Goal: Task Accomplishment & Management: Manage account settings

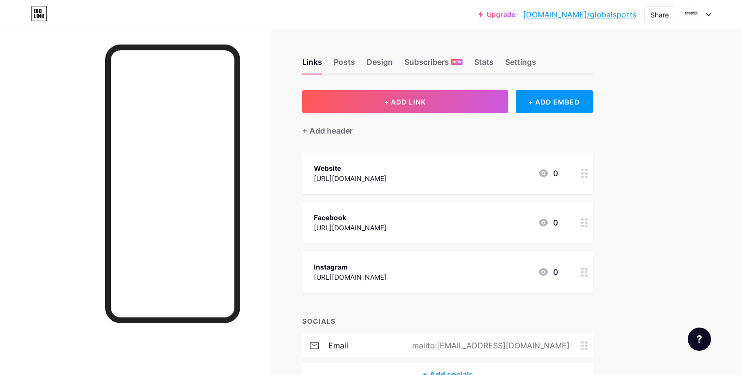
click at [709, 16] on icon at bounding box center [709, 15] width 4 height 2
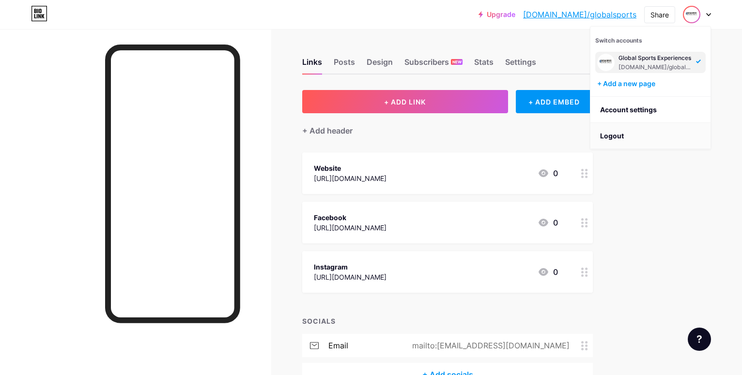
click at [640, 131] on li "Logout" at bounding box center [650, 136] width 120 height 26
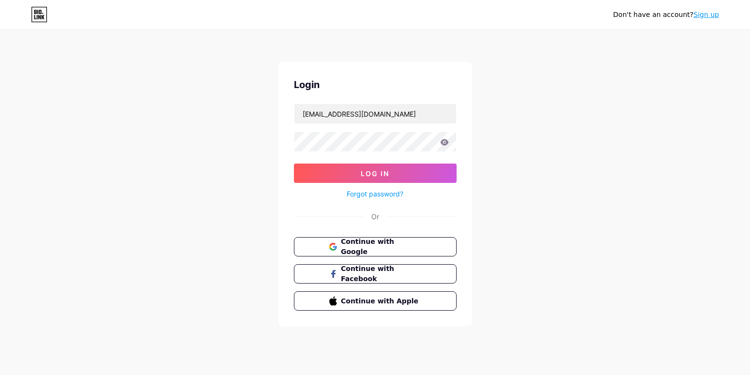
click at [717, 14] on link "Sign up" at bounding box center [707, 15] width 26 height 8
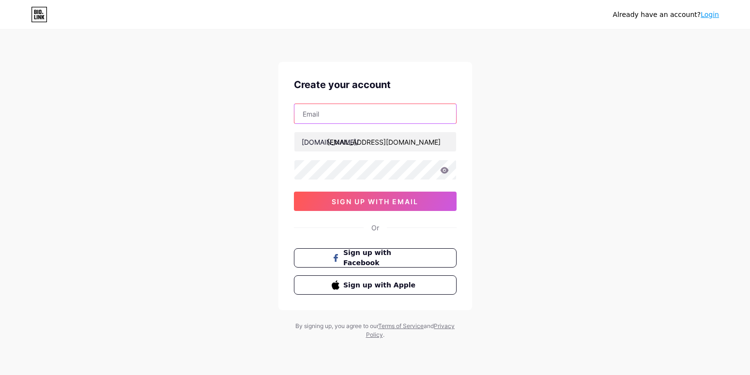
click at [446, 117] on input "text" at bounding box center [376, 113] width 162 height 19
click at [451, 375] on img at bounding box center [375, 381] width 750 height 12
type input "[EMAIL_ADDRESS][DOMAIN_NAME]"
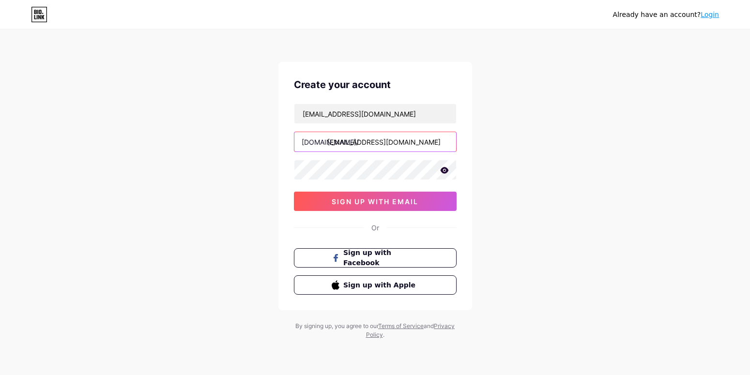
click at [441, 140] on input "[EMAIL_ADDRESS][DOMAIN_NAME]" at bounding box center [376, 141] width 162 height 19
click at [450, 375] on img at bounding box center [375, 381] width 750 height 12
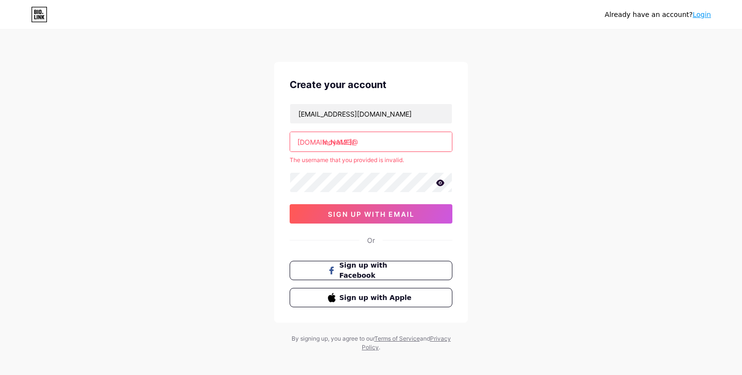
click at [432, 139] on input "indya123@" at bounding box center [371, 141] width 162 height 19
type input "i"
type input "c"
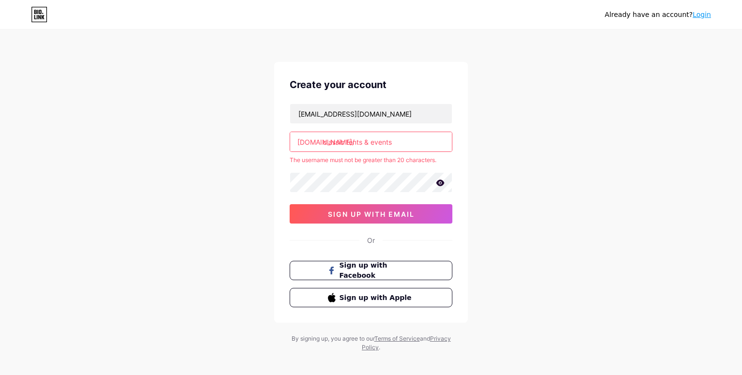
click at [496, 153] on div "Already have an account? Login Create your account [EMAIL_ADDRESS][DOMAIN_NAME]…" at bounding box center [371, 191] width 742 height 383
click at [347, 144] on input "classic tents & events" at bounding box center [371, 141] width 162 height 19
click at [368, 144] on input "classictents & events" at bounding box center [371, 141] width 162 height 19
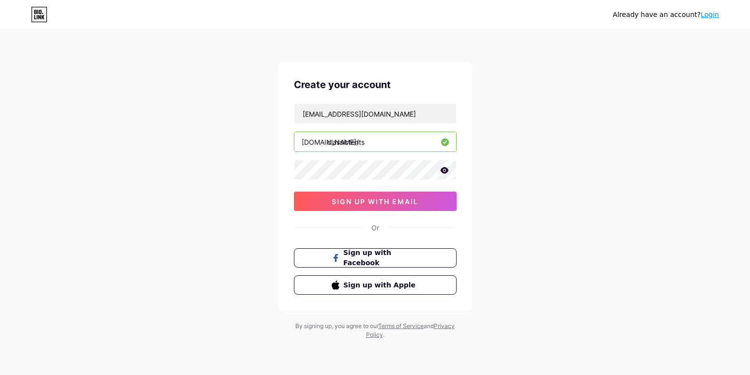
click at [450, 375] on img at bounding box center [375, 381] width 750 height 12
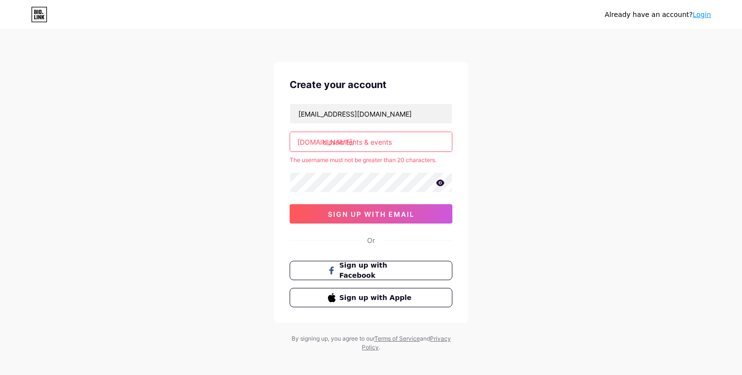
click at [347, 141] on input "classic tents & events" at bounding box center [371, 141] width 162 height 19
click at [363, 143] on input "classictents & events" at bounding box center [371, 141] width 162 height 19
click at [369, 143] on input "classictents& events" at bounding box center [371, 141] width 162 height 19
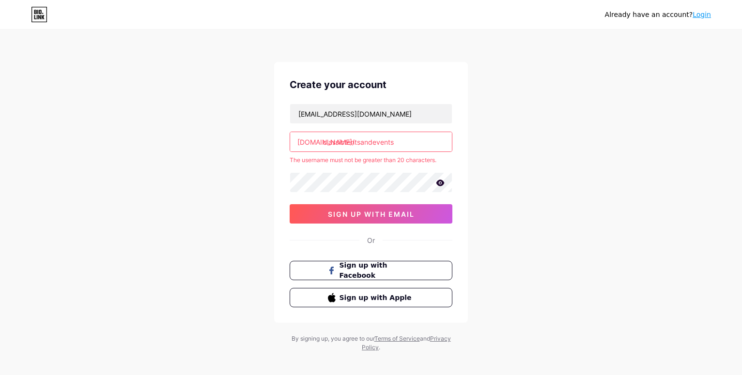
click at [346, 141] on input "classic tents" at bounding box center [371, 141] width 162 height 19
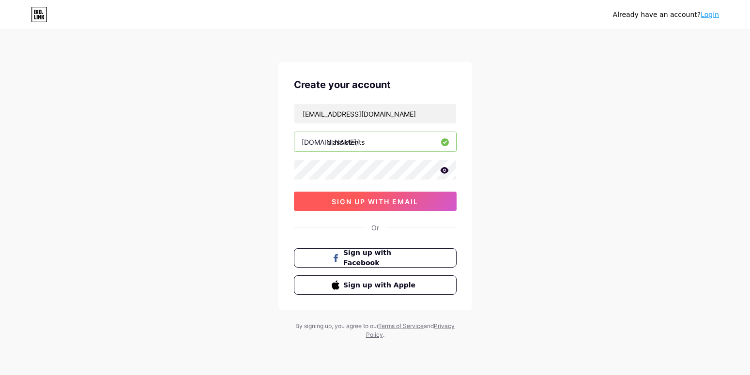
type input "classictents"
click at [411, 205] on span "sign up with email" at bounding box center [375, 202] width 87 height 8
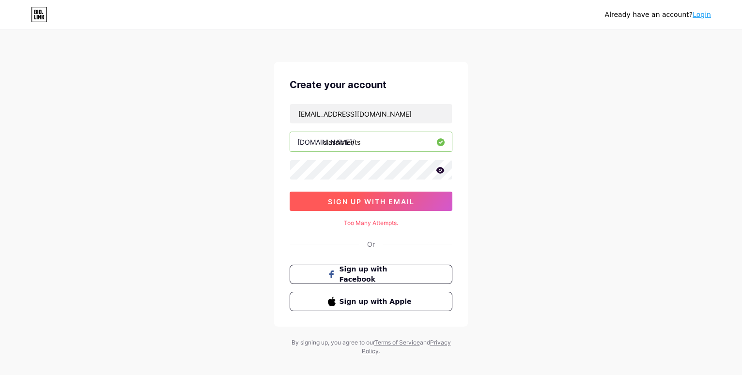
click at [369, 204] on span "sign up with email" at bounding box center [371, 202] width 87 height 8
click at [436, 172] on icon at bounding box center [440, 170] width 9 height 7
click at [437, 170] on icon at bounding box center [440, 171] width 8 height 7
click at [440, 173] on icon at bounding box center [440, 170] width 8 height 6
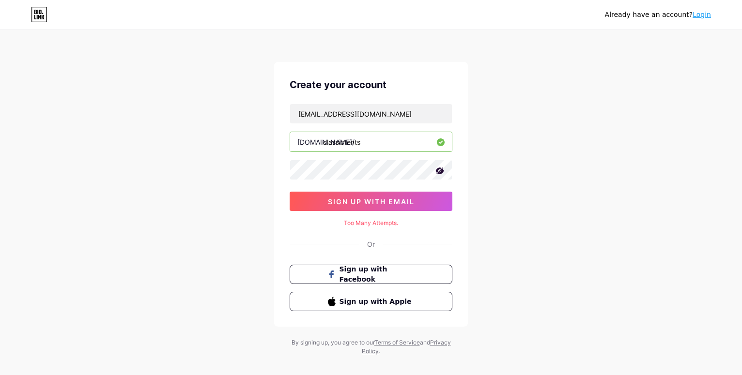
click at [505, 240] on div "Already have an account? Login Create your account [EMAIL_ADDRESS][DOMAIN_NAME]…" at bounding box center [371, 193] width 742 height 387
click at [383, 201] on span "sign up with email" at bounding box center [371, 202] width 87 height 8
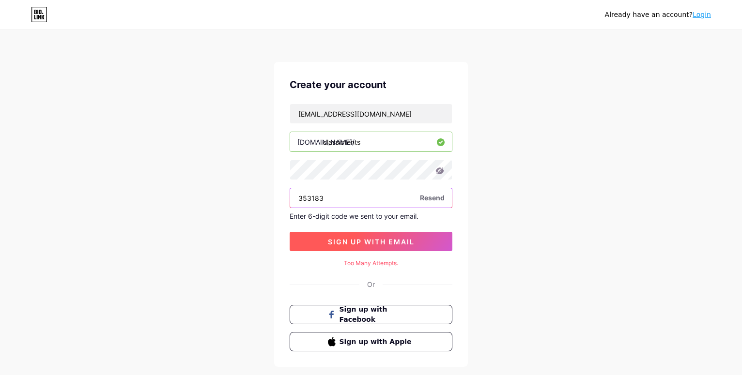
type input "353183"
click at [373, 246] on button "sign up with email" at bounding box center [371, 241] width 163 height 19
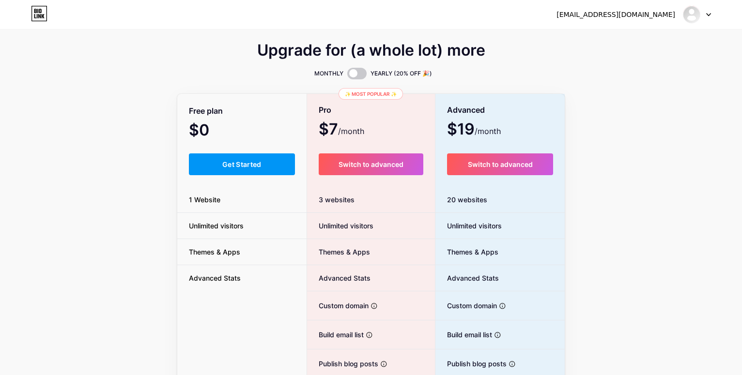
scroll to position [100, 0]
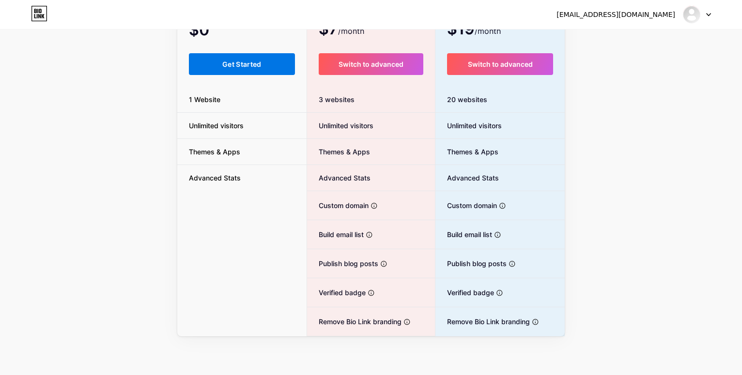
click at [255, 71] on button "Get Started" at bounding box center [242, 64] width 106 height 22
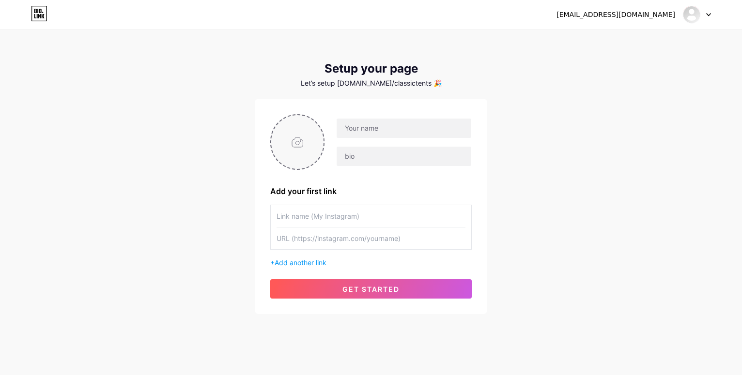
click at [293, 144] on input "file" at bounding box center [297, 142] width 52 height 54
type input "C:\fakepath\Untitled design (5).jpg"
click at [380, 127] on input "text" at bounding box center [404, 128] width 135 height 19
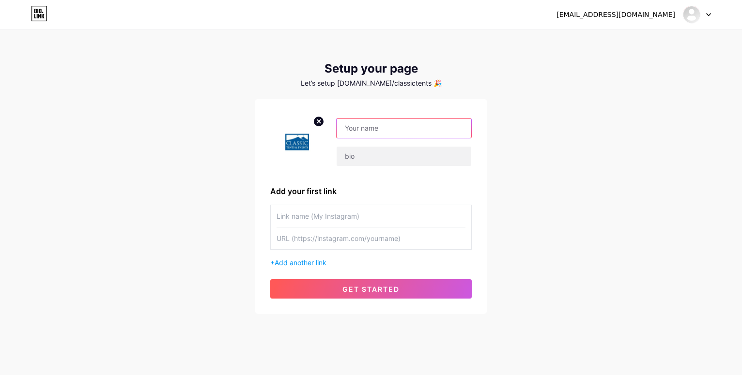
type input "Classic Tents & Events"
click at [407, 153] on input "text" at bounding box center [404, 156] width 135 height 19
click at [375, 159] on input "text" at bounding box center [404, 156] width 135 height 19
paste input "Classic tents and events can be your option to rent tents for events. They offe…"
type input "Classic tents and events can be your option to rent tents for events. They offe…"
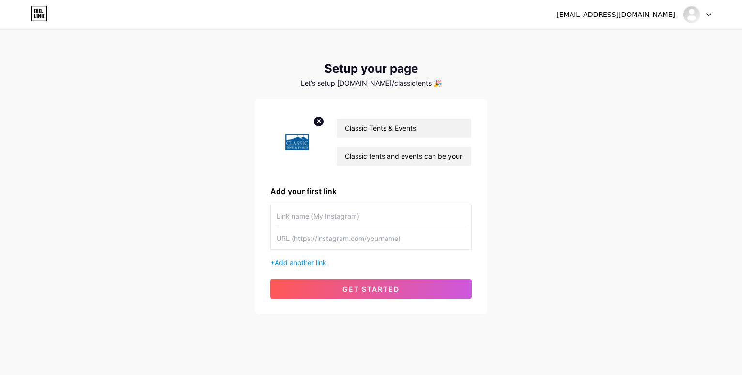
click at [414, 209] on input "text" at bounding box center [371, 216] width 189 height 22
click at [379, 236] on input "text" at bounding box center [371, 239] width 189 height 22
click at [465, 238] on div at bounding box center [371, 227] width 202 height 45
click at [462, 240] on input "text" at bounding box center [371, 239] width 189 height 22
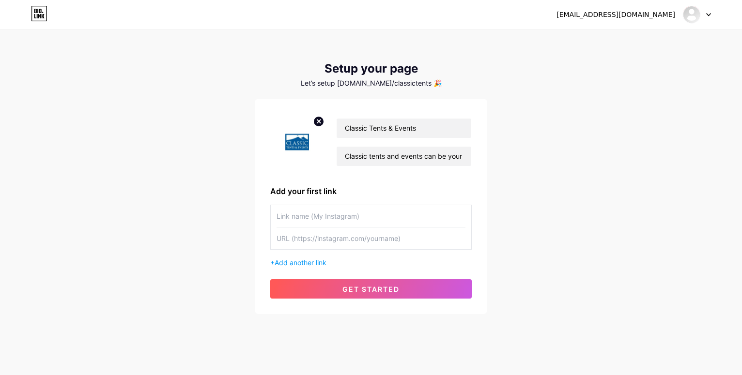
drag, startPoint x: 513, startPoint y: 325, endPoint x: 503, endPoint y: 314, distance: 15.1
type input "[URL][DOMAIN_NAME][DOMAIN_NAME]"
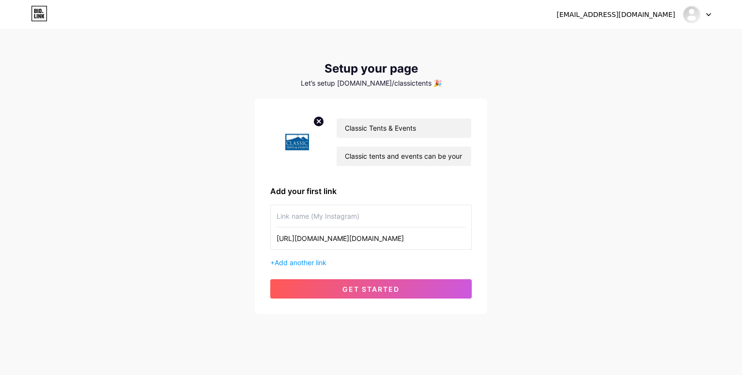
click at [398, 216] on input "text" at bounding box center [371, 216] width 189 height 22
type input "i"
type input "Instagram"
click at [306, 260] on span "Add another link" at bounding box center [301, 263] width 52 height 8
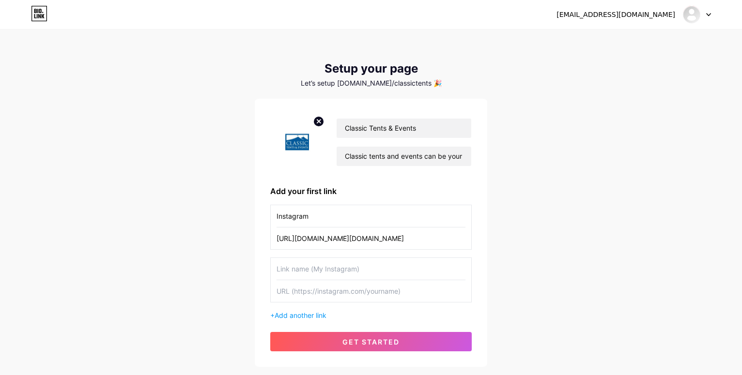
click at [338, 273] on input "text" at bounding box center [371, 269] width 189 height 22
click at [459, 295] on input "text" at bounding box center [371, 291] width 189 height 22
type input "[URL][DOMAIN_NAME]"
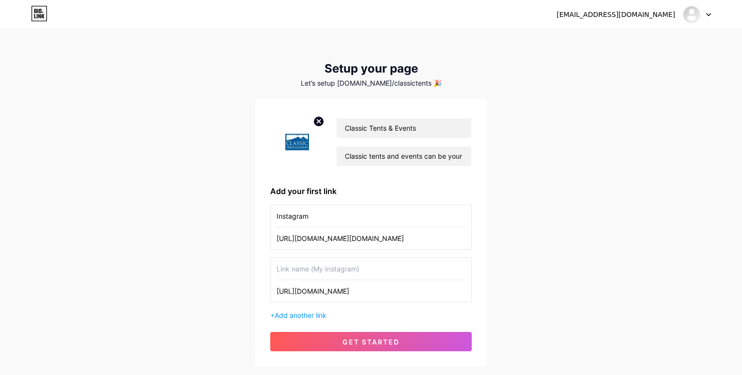
click at [423, 268] on input "text" at bounding box center [371, 269] width 189 height 22
type input "Facebook"
click at [299, 316] on span "Add another link" at bounding box center [301, 315] width 52 height 8
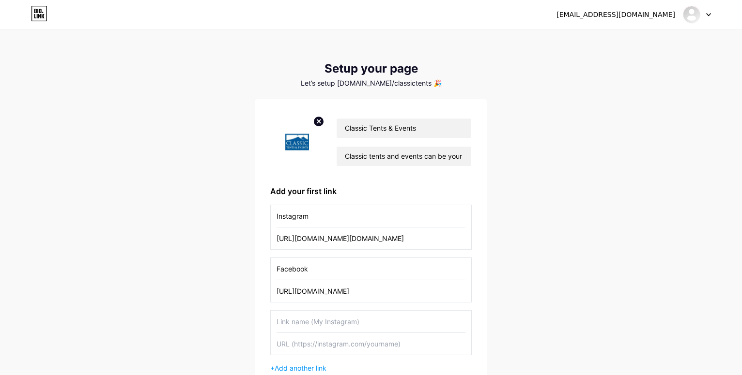
click at [357, 323] on input "text" at bounding box center [371, 322] width 189 height 22
drag, startPoint x: 447, startPoint y: 344, endPoint x: 453, endPoint y: 344, distance: 6.3
click at [448, 344] on input "text" at bounding box center [371, 344] width 189 height 22
click at [455, 344] on input "text" at bounding box center [371, 344] width 189 height 22
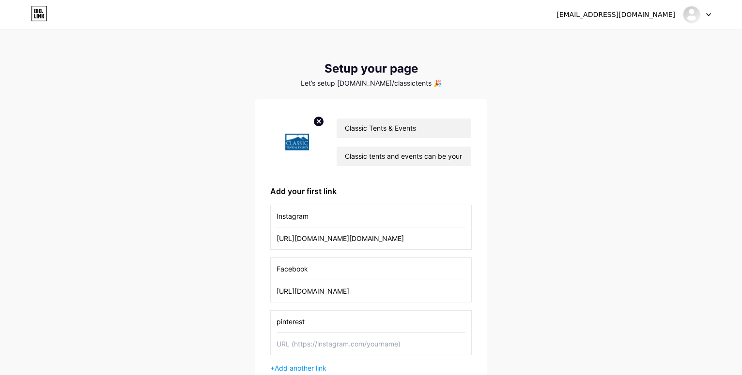
click at [413, 326] on input "pinterest" at bounding box center [371, 322] width 189 height 22
type input "p"
type input "l"
type input "Linkedin"
click at [439, 352] on input "text" at bounding box center [371, 344] width 189 height 22
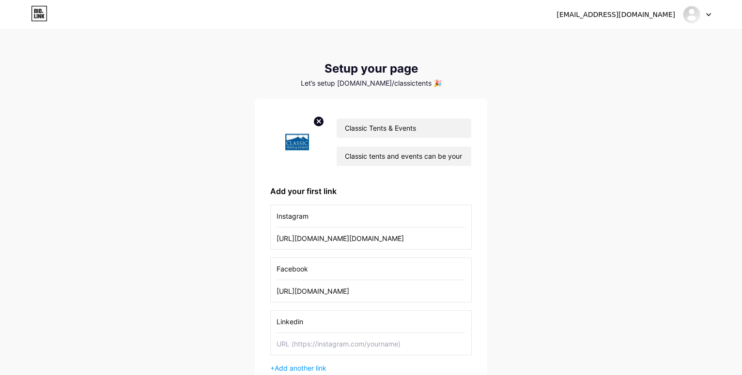
click at [454, 346] on input "text" at bounding box center [371, 344] width 189 height 22
type input "[URL][DOMAIN_NAME]"
click at [339, 366] on div "+ Add another link" at bounding box center [371, 368] width 202 height 10
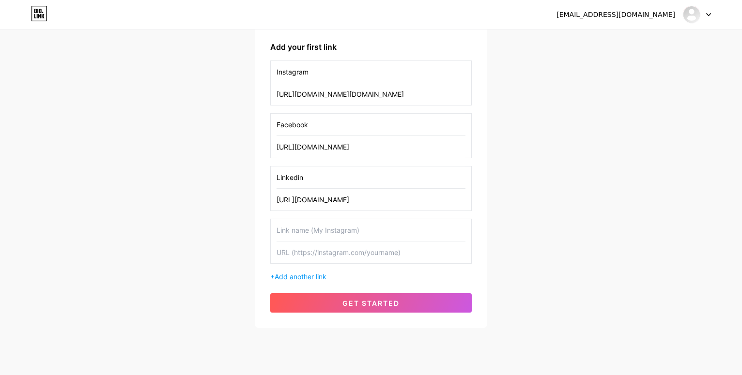
scroll to position [148, 0]
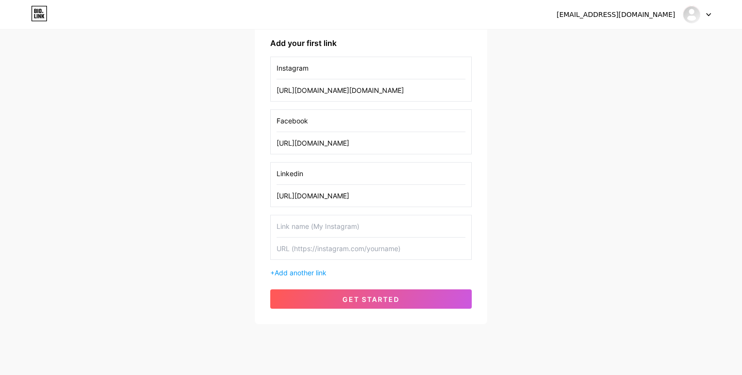
click at [467, 249] on div at bounding box center [371, 237] width 202 height 45
drag, startPoint x: 463, startPoint y: 250, endPoint x: 433, endPoint y: 250, distance: 30.0
click at [454, 250] on input "text" at bounding box center [371, 249] width 189 height 22
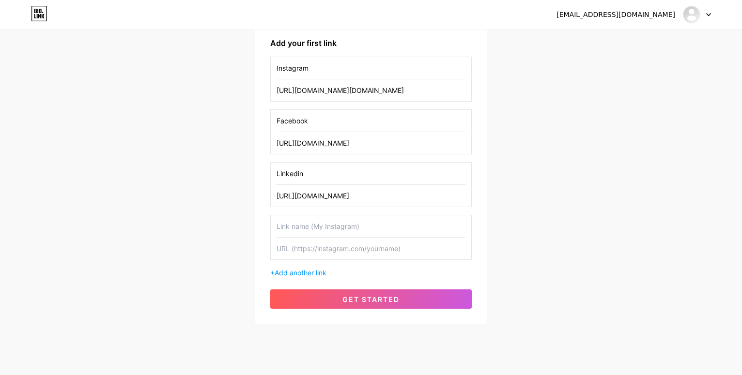
type input "[URL][DOMAIN_NAME]"
click at [350, 231] on input "text" at bounding box center [371, 227] width 189 height 22
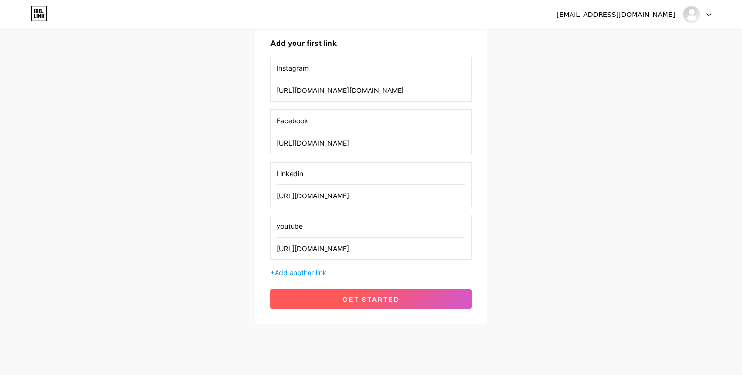
type input "youtube"
click at [350, 297] on span "get started" at bounding box center [370, 299] width 57 height 8
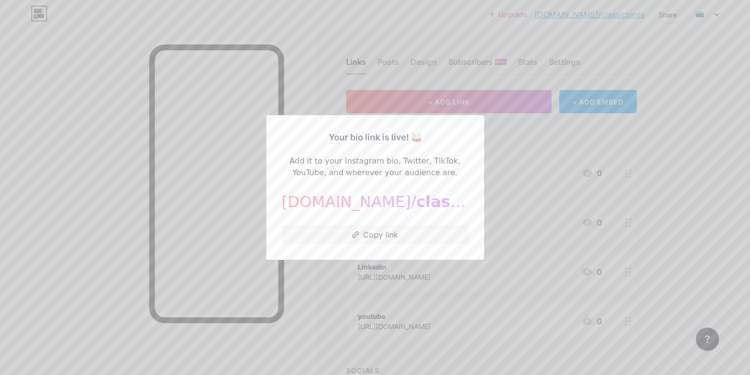
click at [505, 150] on div at bounding box center [375, 187] width 750 height 375
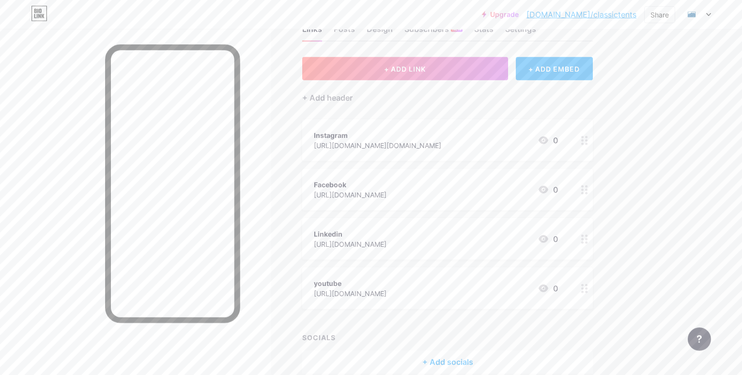
scroll to position [49, 0]
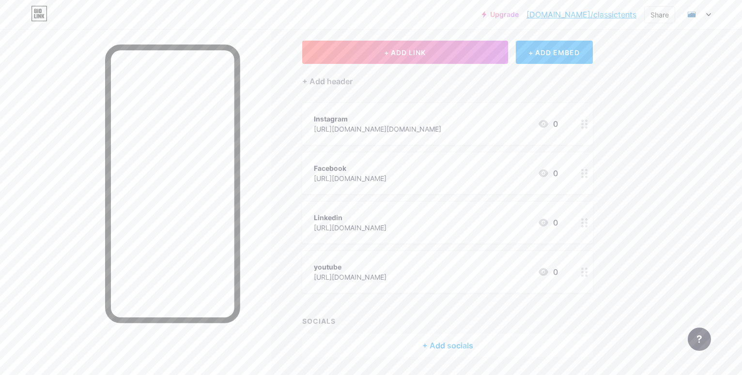
click at [588, 274] on icon at bounding box center [584, 272] width 7 height 9
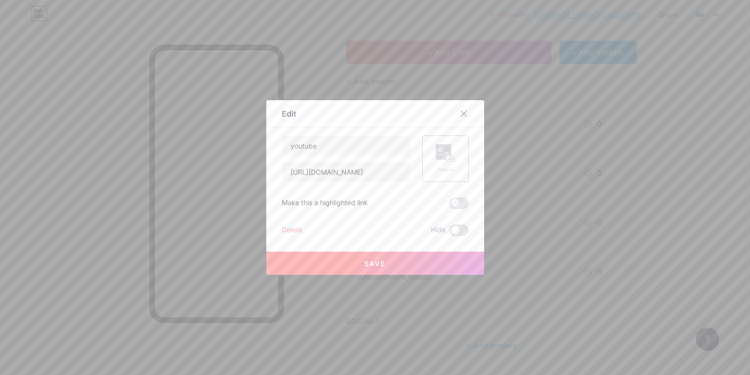
click at [284, 231] on div "Delete" at bounding box center [292, 231] width 20 height 12
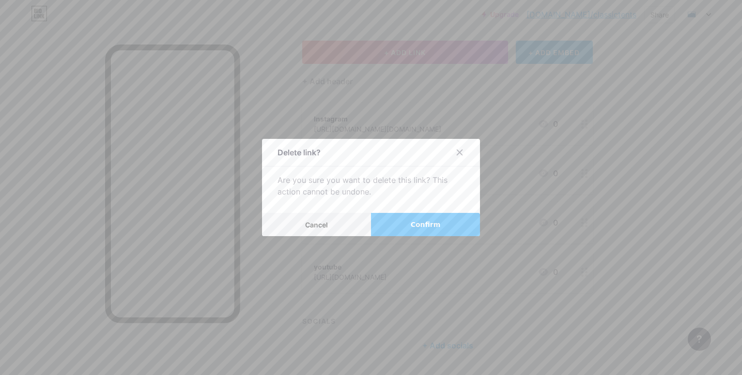
click at [451, 228] on button "Confirm" at bounding box center [425, 224] width 109 height 23
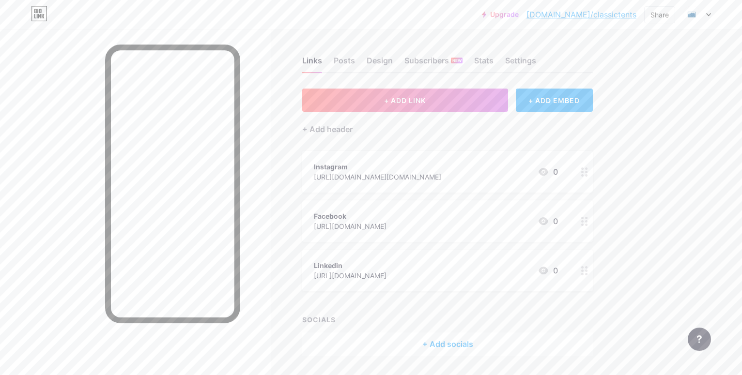
scroll to position [30, 0]
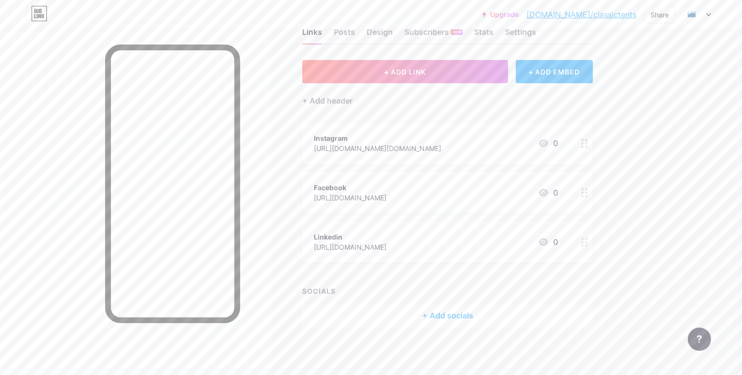
click at [588, 16] on link "[DOMAIN_NAME]/classictents" at bounding box center [582, 15] width 110 height 12
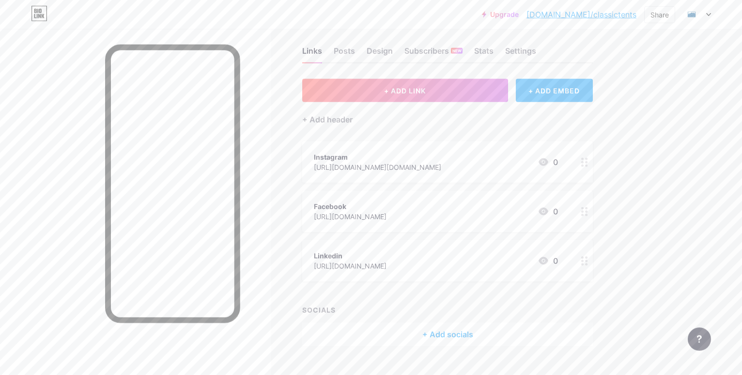
scroll to position [0, 0]
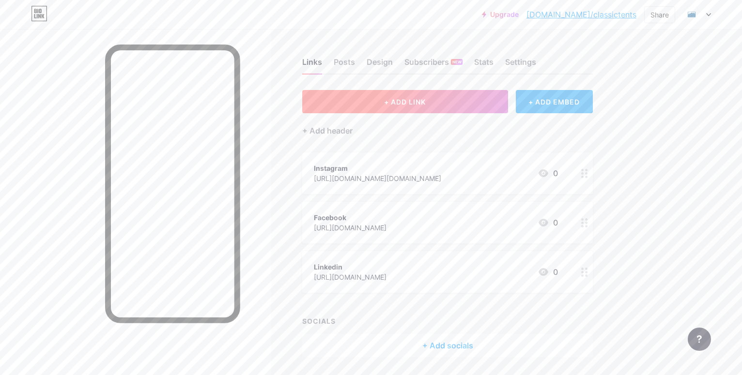
click at [426, 105] on span "+ ADD LINK" at bounding box center [405, 102] width 42 height 8
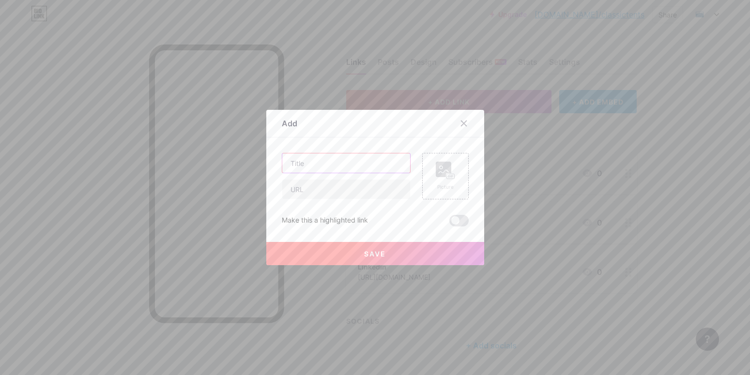
click at [322, 167] on input "text" at bounding box center [346, 163] width 128 height 19
type input "Website"
click at [447, 174] on rect at bounding box center [451, 176] width 8 height 5
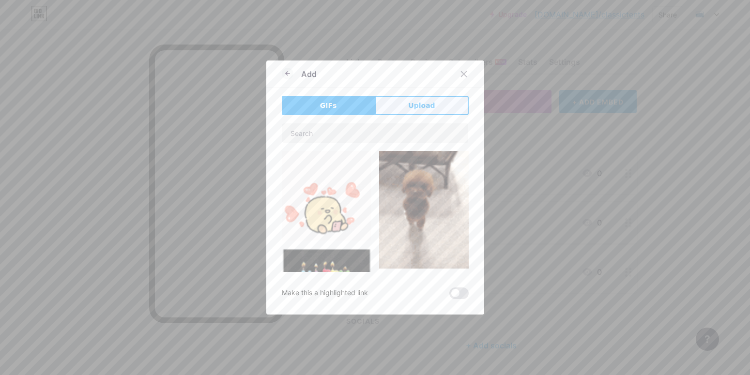
click at [433, 100] on button "Upload" at bounding box center [421, 105] width 93 height 19
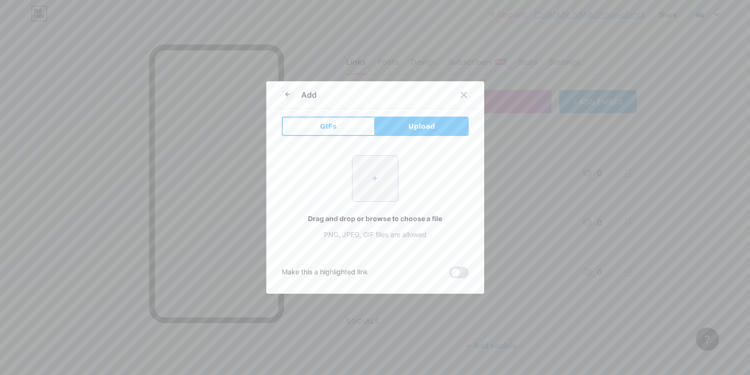
click at [367, 172] on input "file" at bounding box center [376, 179] width 46 height 46
type input "C:\fakepath\Untitled design (5).jpg"
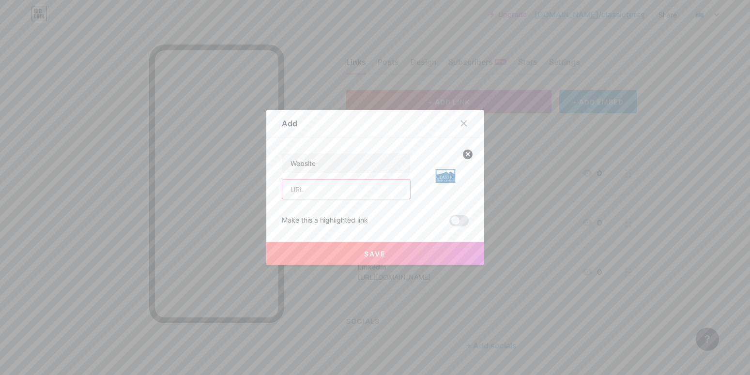
click at [348, 187] on input "text" at bounding box center [346, 189] width 128 height 19
type input "[URL][DOMAIN_NAME]"
click at [397, 257] on button "Save" at bounding box center [375, 253] width 218 height 23
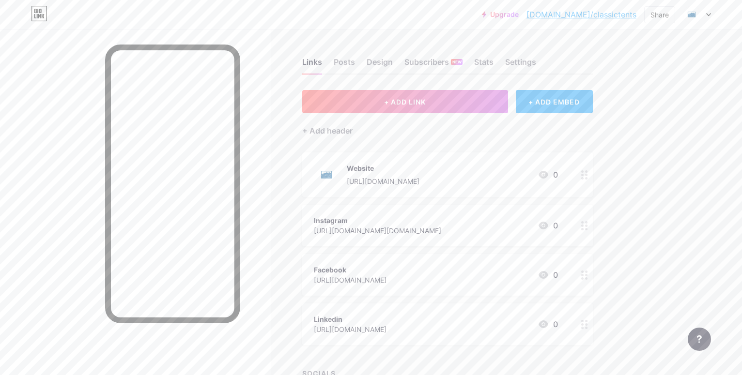
click at [593, 233] on div at bounding box center [584, 226] width 16 height 42
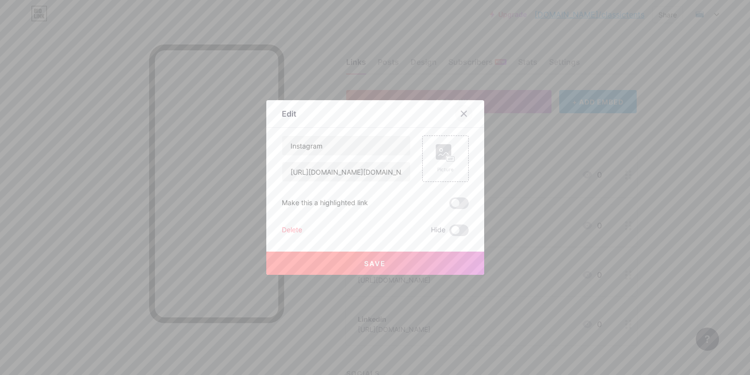
click at [455, 115] on div at bounding box center [463, 113] width 17 height 17
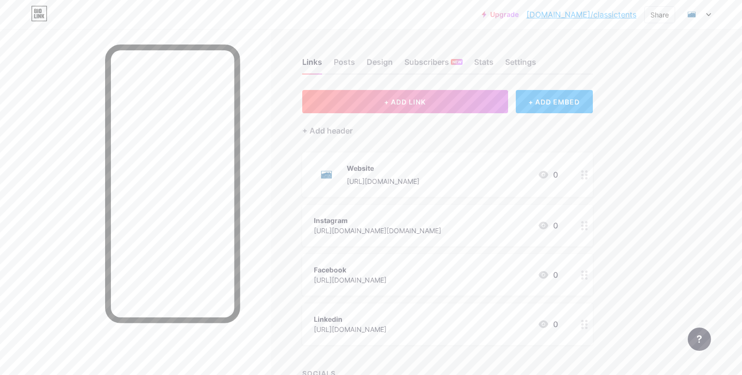
click at [588, 172] on circle at bounding box center [586, 172] width 2 height 2
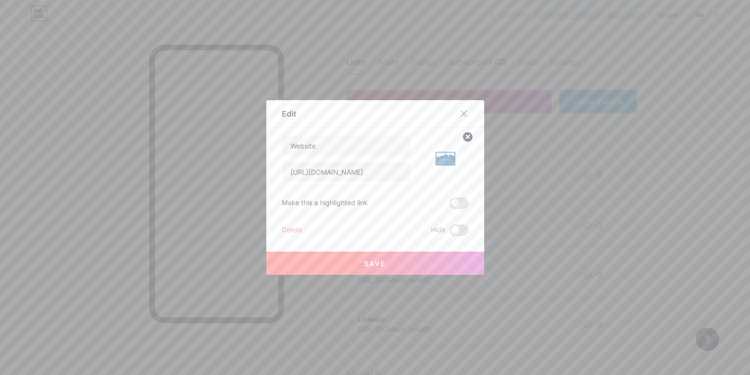
click at [464, 138] on circle at bounding box center [468, 137] width 11 height 11
click at [409, 260] on button "Save" at bounding box center [375, 263] width 218 height 23
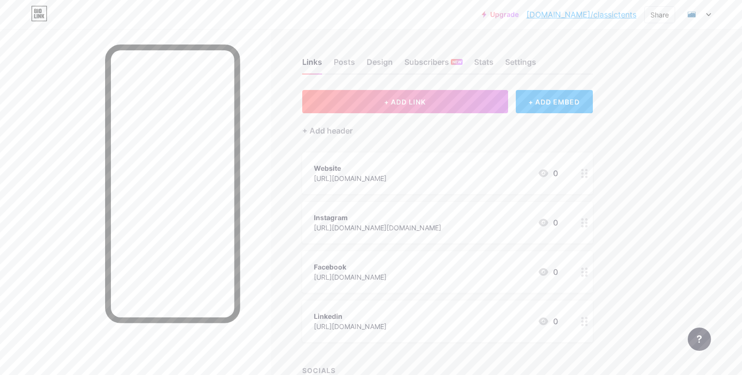
click at [600, 16] on link "[DOMAIN_NAME]/classictents" at bounding box center [582, 15] width 110 height 12
